Goal: Information Seeking & Learning: Find specific fact

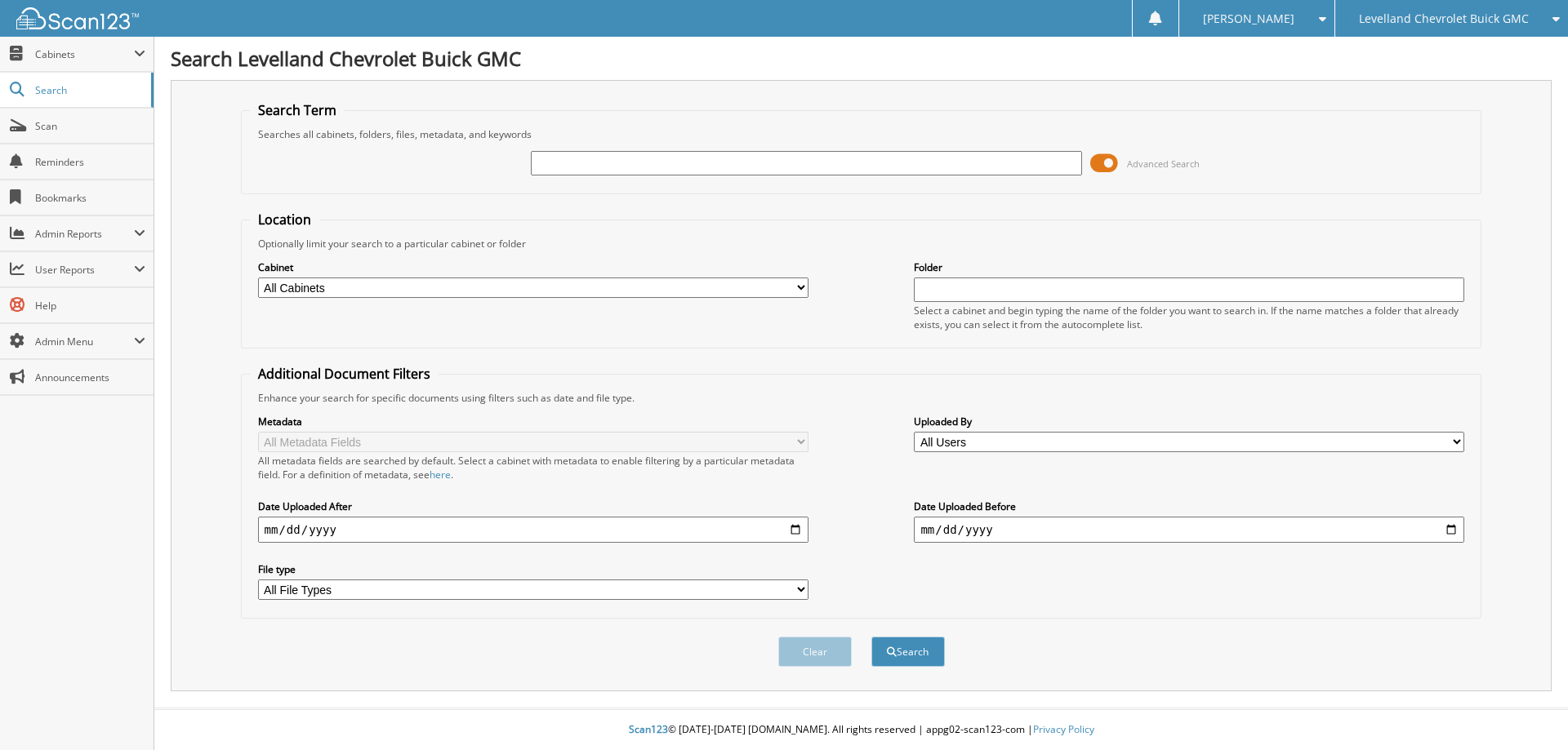
click at [617, 164] on input "text" at bounding box center [806, 163] width 550 height 24
type input "[PERSON_NAME]"
click at [911, 657] on button "Search" at bounding box center [907, 652] width 73 height 31
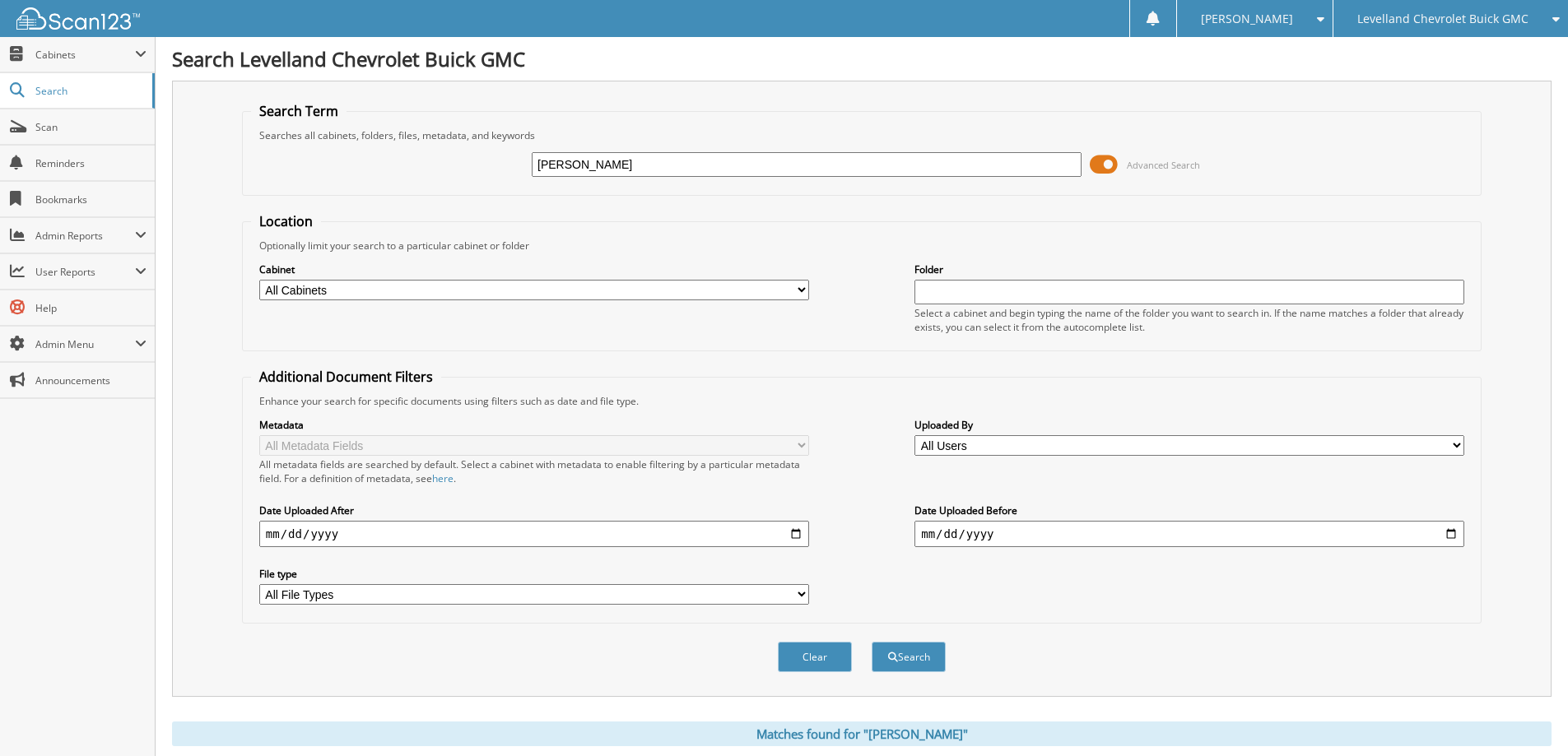
drag, startPoint x: 592, startPoint y: 169, endPoint x: 406, endPoint y: 152, distance: 186.8
click at [409, 151] on div "kile clark Advanced Search" at bounding box center [861, 165] width 1221 height 45
type input "RG308341"
click at [872, 642] on button "Search" at bounding box center [908, 657] width 74 height 31
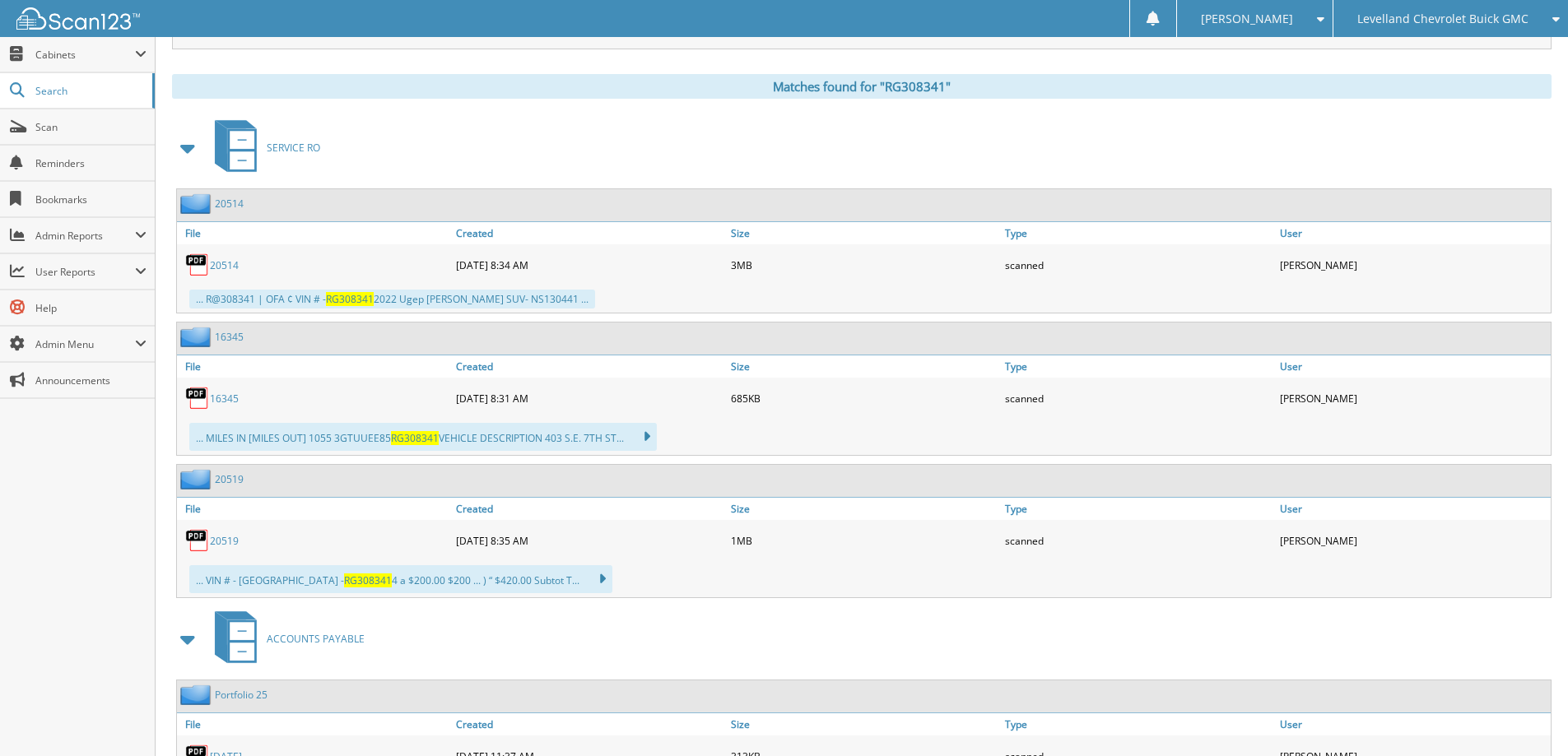
scroll to position [658, 0]
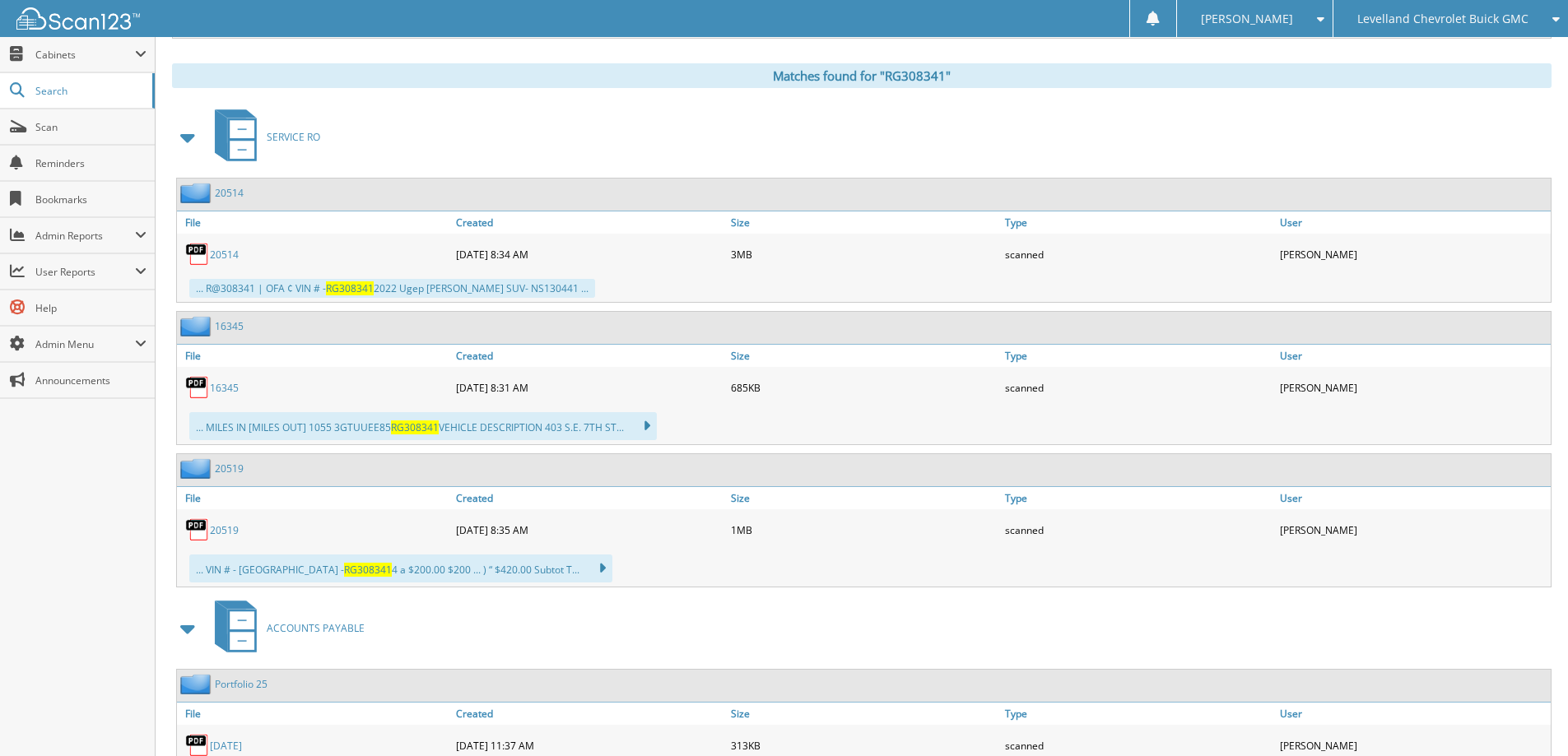
click at [183, 142] on span at bounding box center [188, 138] width 23 height 30
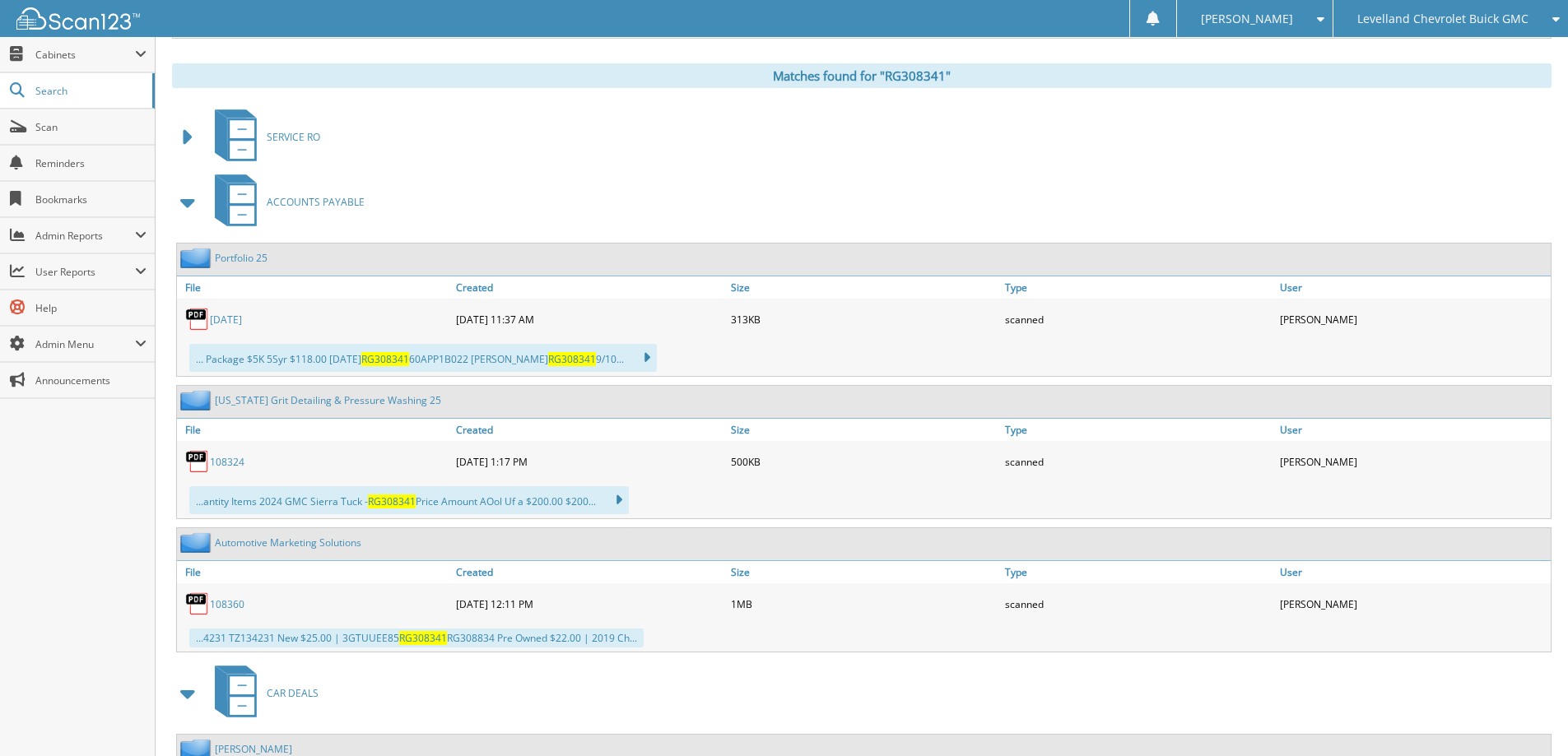
click at [189, 212] on span at bounding box center [188, 202] width 23 height 30
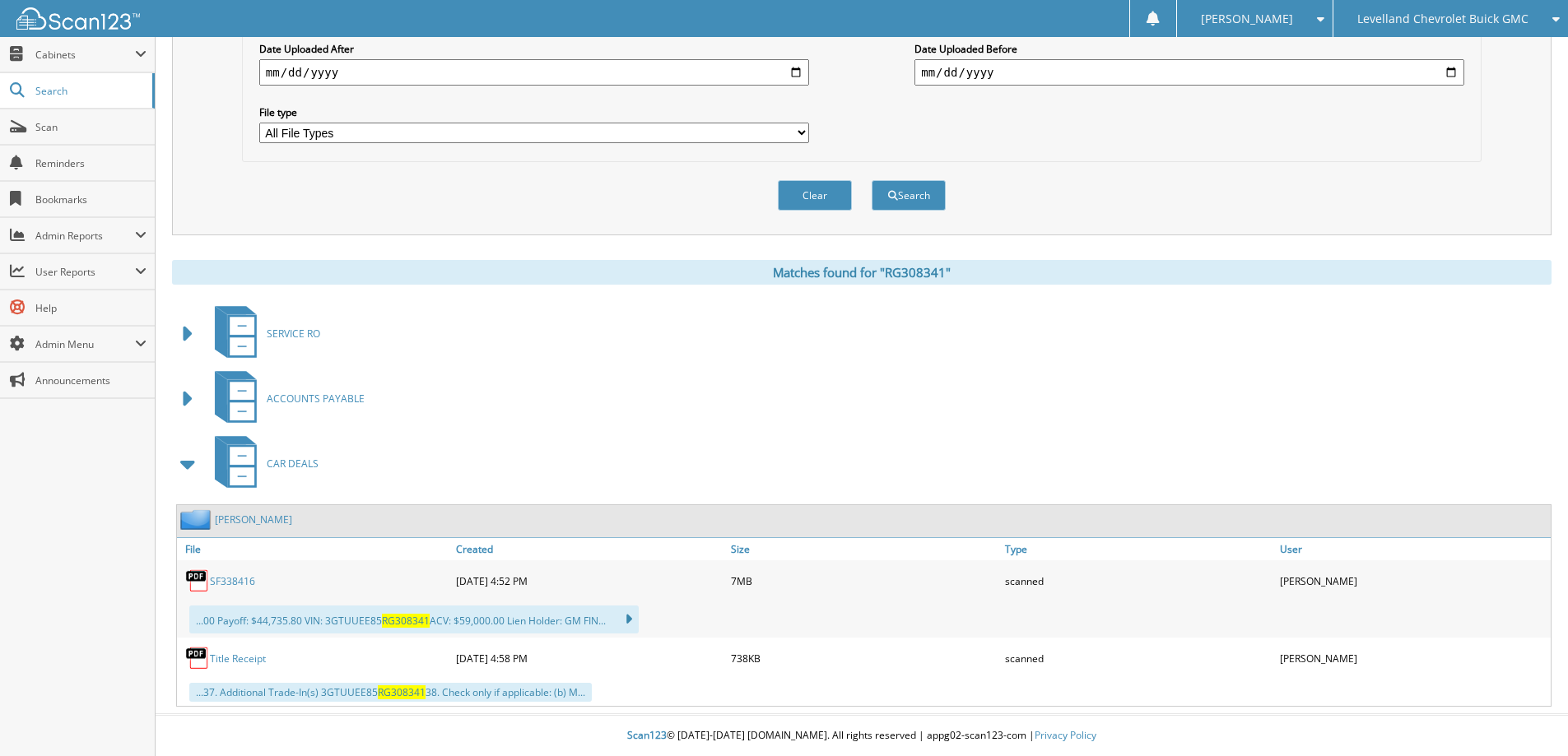
click at [188, 464] on span at bounding box center [188, 464] width 23 height 30
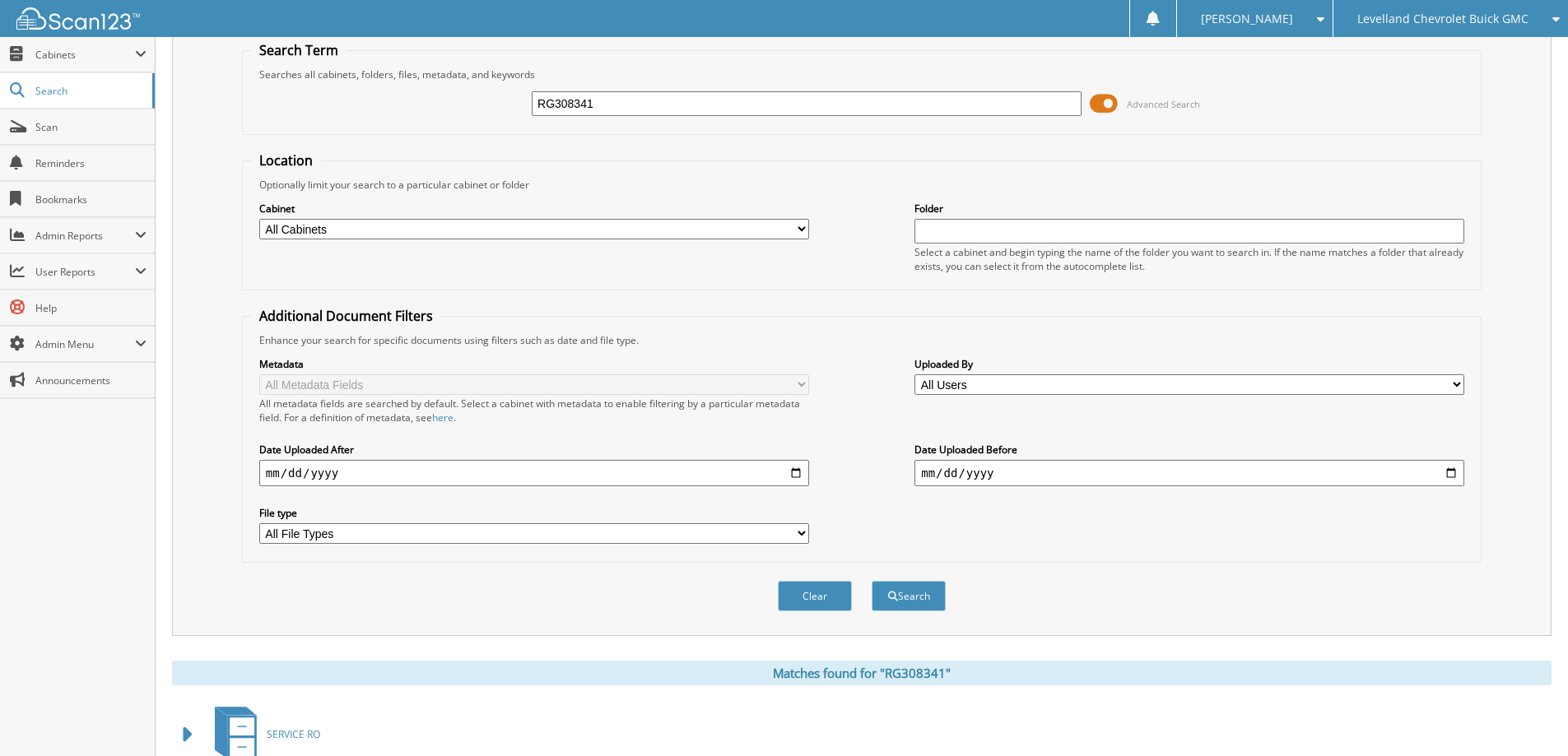
scroll to position [0, 0]
